Goal: Information Seeking & Learning: Check status

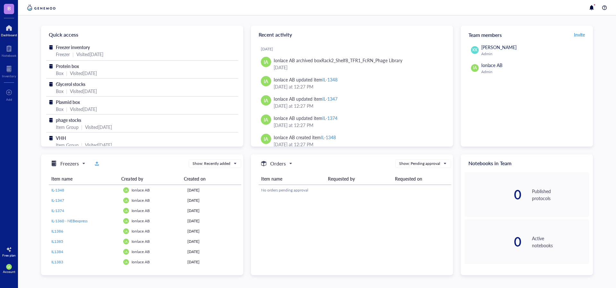
click at [10, 30] on div at bounding box center [9, 28] width 16 height 10
click at [62, 49] on span "Freezer inventory" at bounding box center [73, 47] width 34 height 6
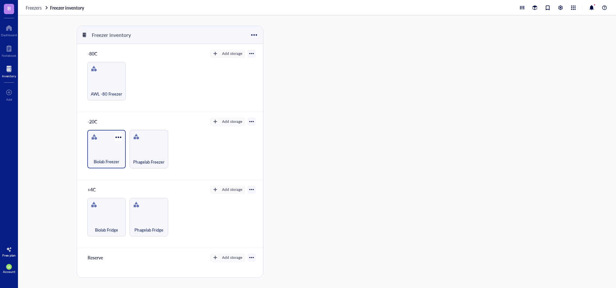
click at [101, 139] on div "Biolab Freezer" at bounding box center [106, 149] width 38 height 38
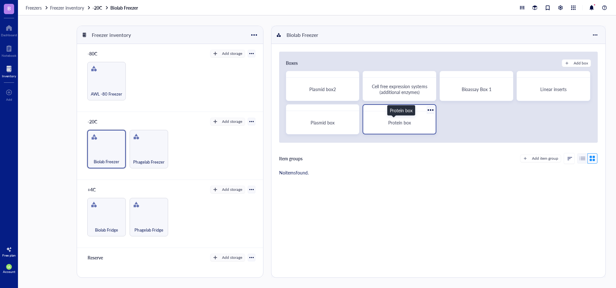
click at [398, 120] on span "Protein box" at bounding box center [399, 122] width 23 height 6
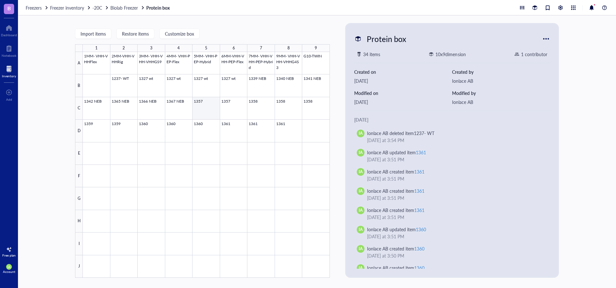
click at [204, 106] on div at bounding box center [206, 165] width 247 height 226
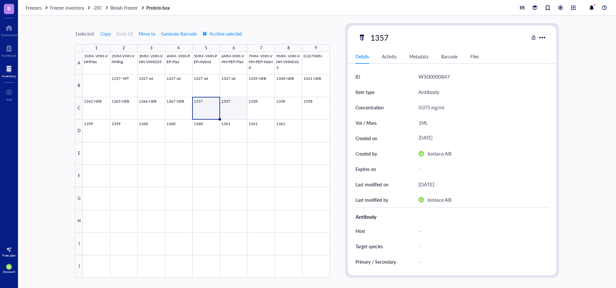
click at [239, 109] on div at bounding box center [206, 165] width 247 height 226
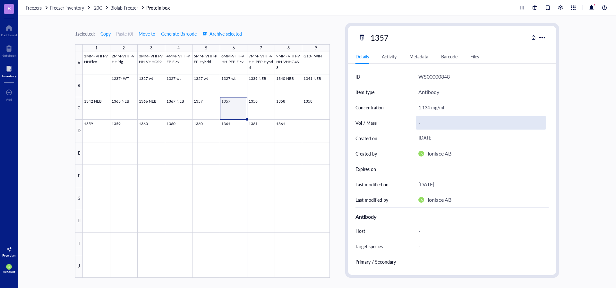
click at [428, 119] on div "-" at bounding box center [481, 122] width 130 height 13
type input "0.2 ML"
click at [264, 108] on div at bounding box center [206, 165] width 247 height 226
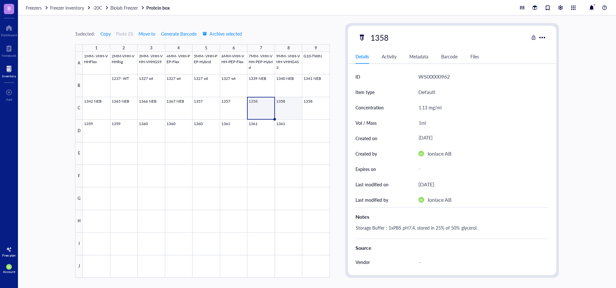
click at [286, 108] on div at bounding box center [206, 165] width 247 height 226
click at [311, 108] on div at bounding box center [206, 165] width 247 height 226
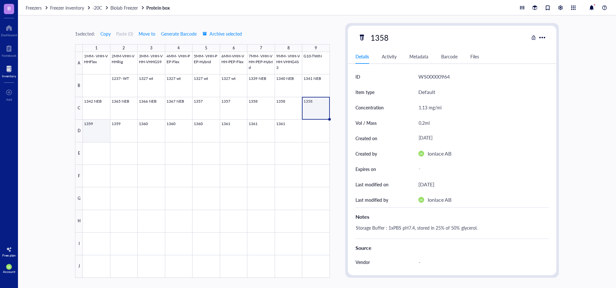
click at [103, 136] on div at bounding box center [206, 165] width 247 height 226
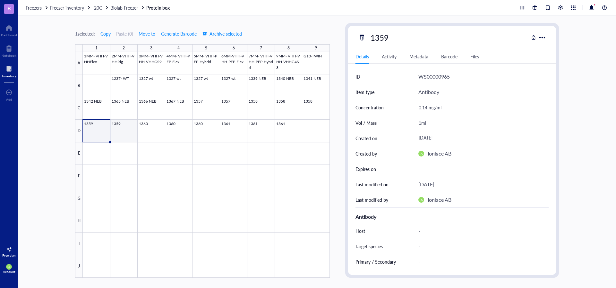
click at [125, 135] on div at bounding box center [206, 165] width 247 height 226
click at [155, 135] on div at bounding box center [206, 165] width 247 height 226
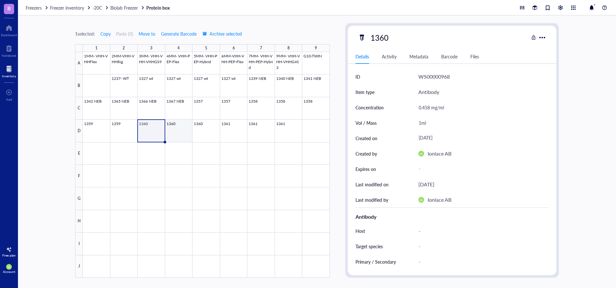
click at [181, 127] on div at bounding box center [206, 165] width 247 height 226
click at [209, 134] on div at bounding box center [206, 165] width 247 height 226
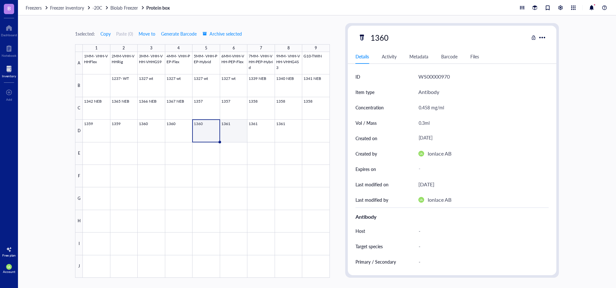
click at [226, 134] on div at bounding box center [206, 165] width 247 height 226
click at [255, 127] on div at bounding box center [206, 165] width 247 height 226
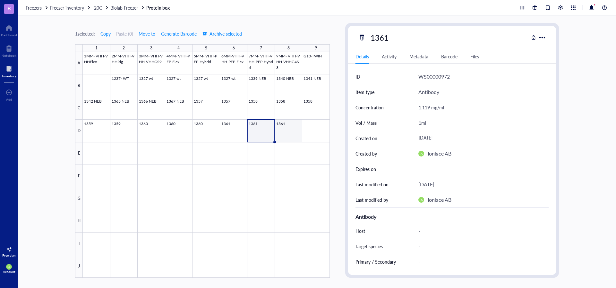
click at [284, 129] on div at bounding box center [206, 165] width 247 height 226
